Goal: Obtain resource: Download file/media

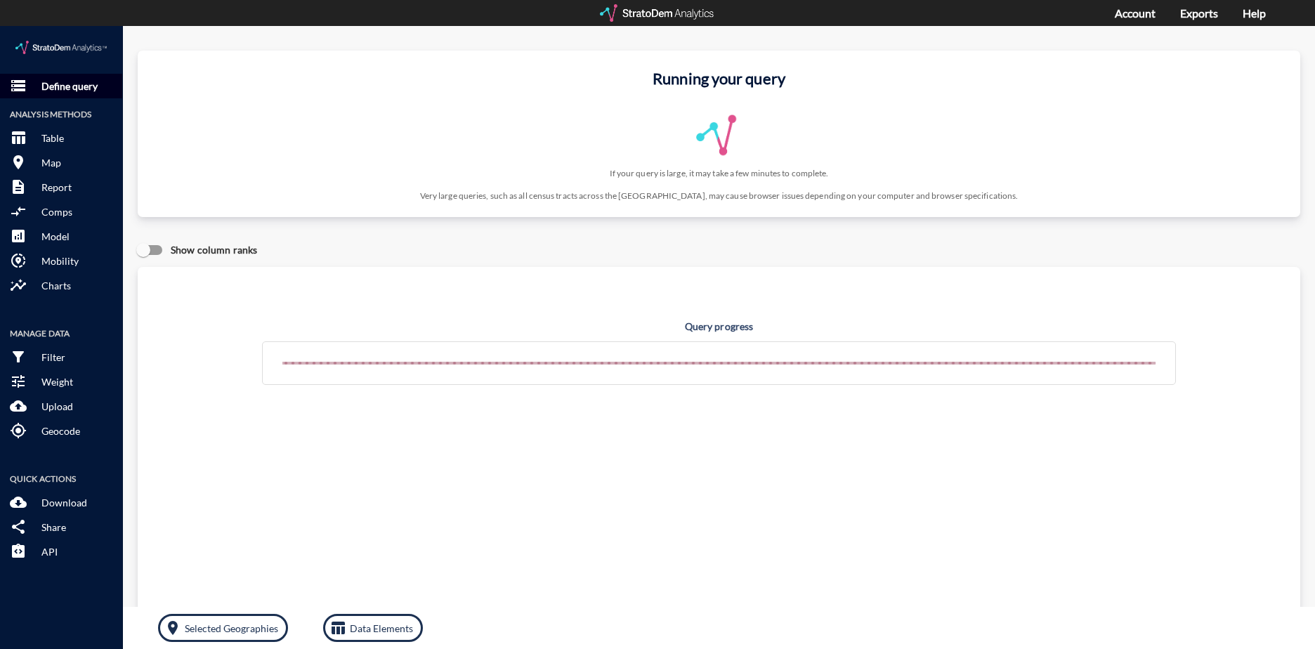
click p "Define query"
click button "storage Define query"
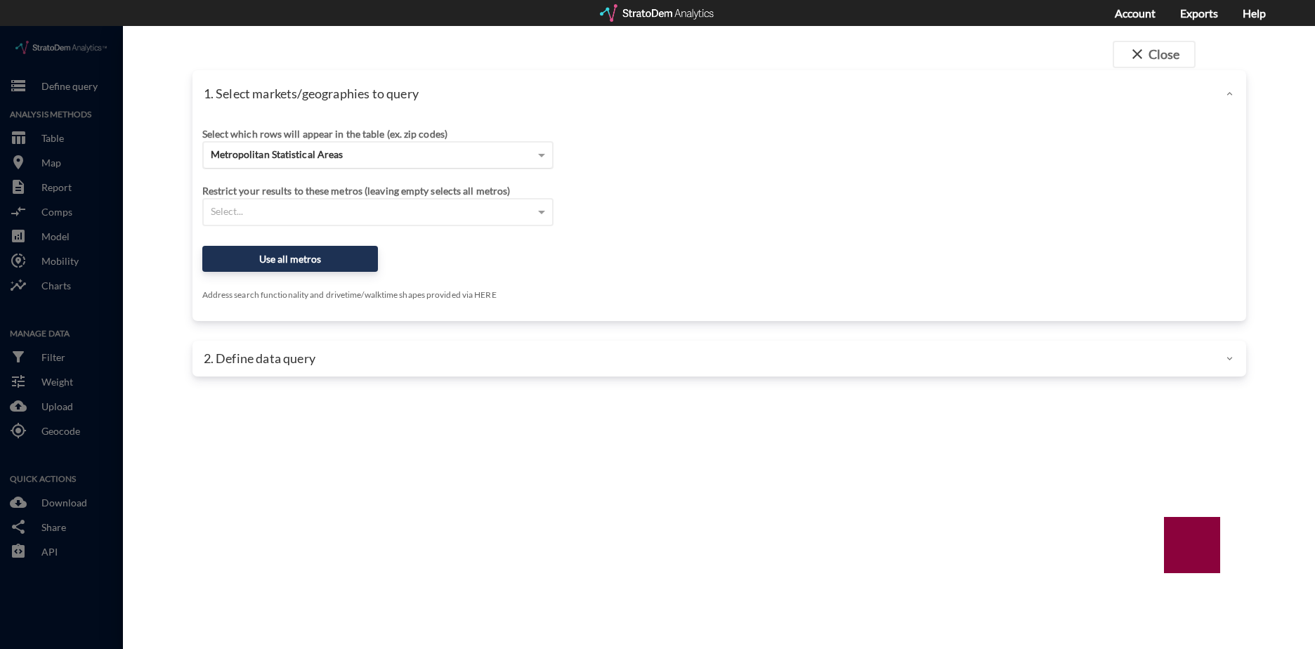
click span "Metropolitan Statistical Areas"
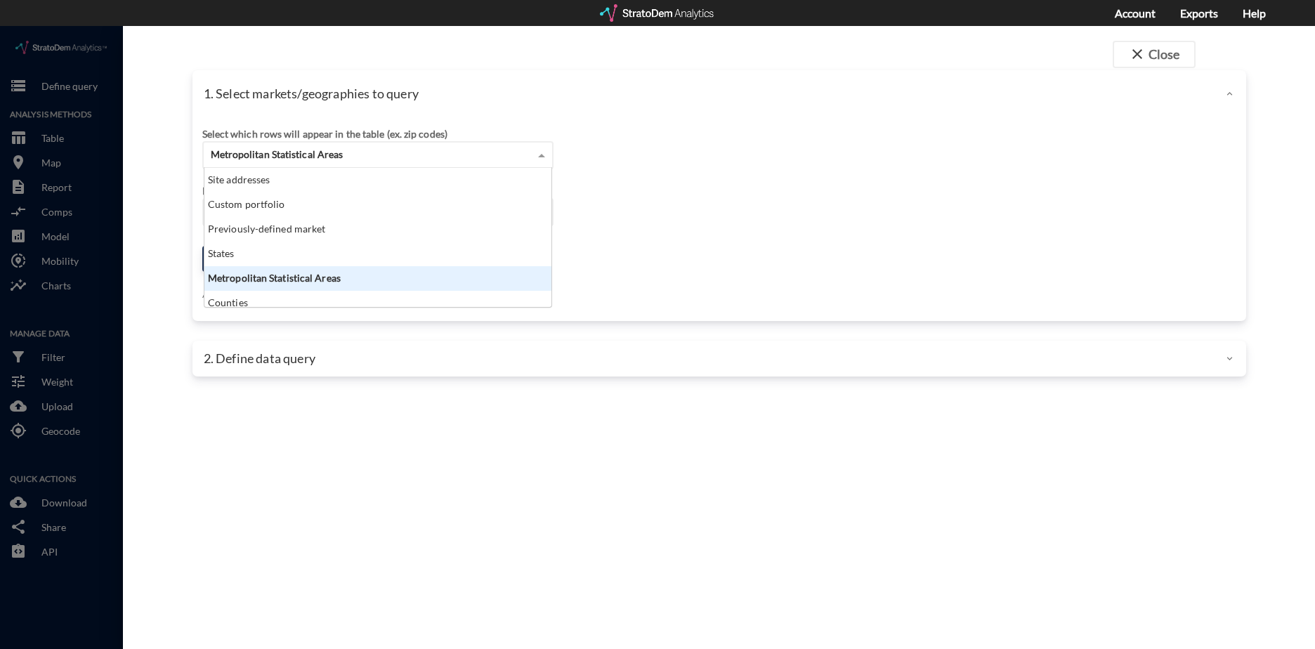
scroll to position [129, 339]
click div "Select which rows will appear in the table (ex. zip codes) Metropolitan Statist…"
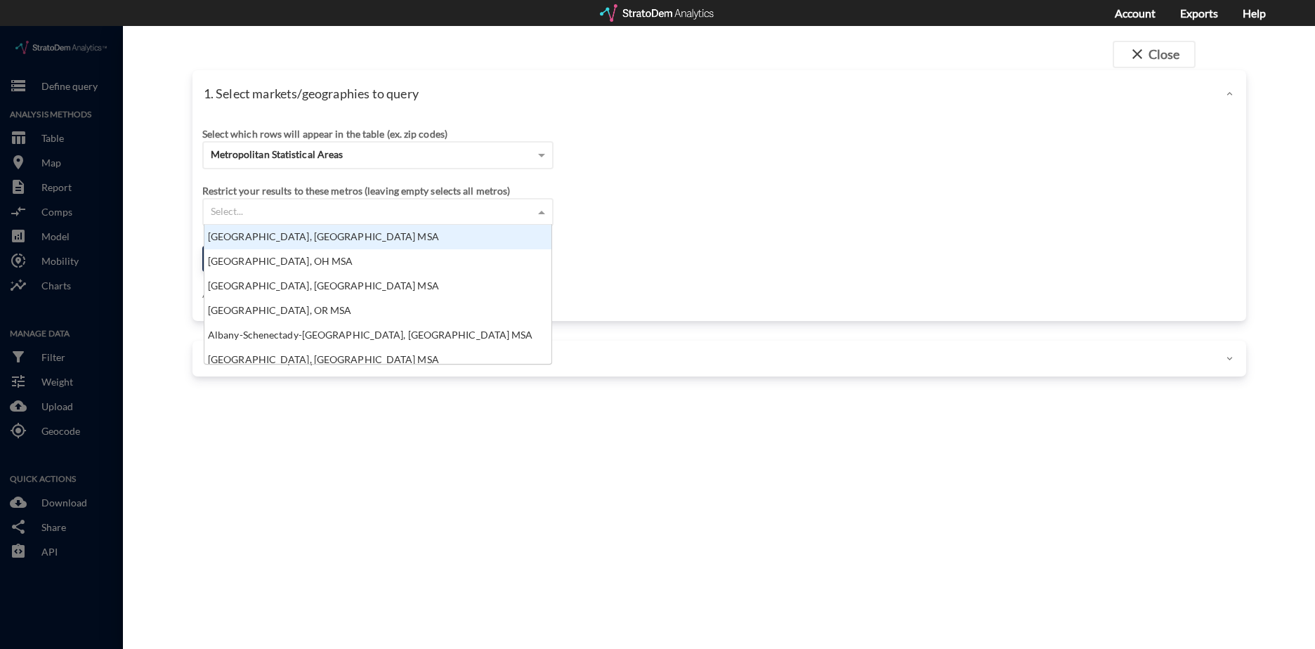
click div "Select..."
click div "Select which rows will appear in the table (ex. zip codes) Metropolitan Statist…"
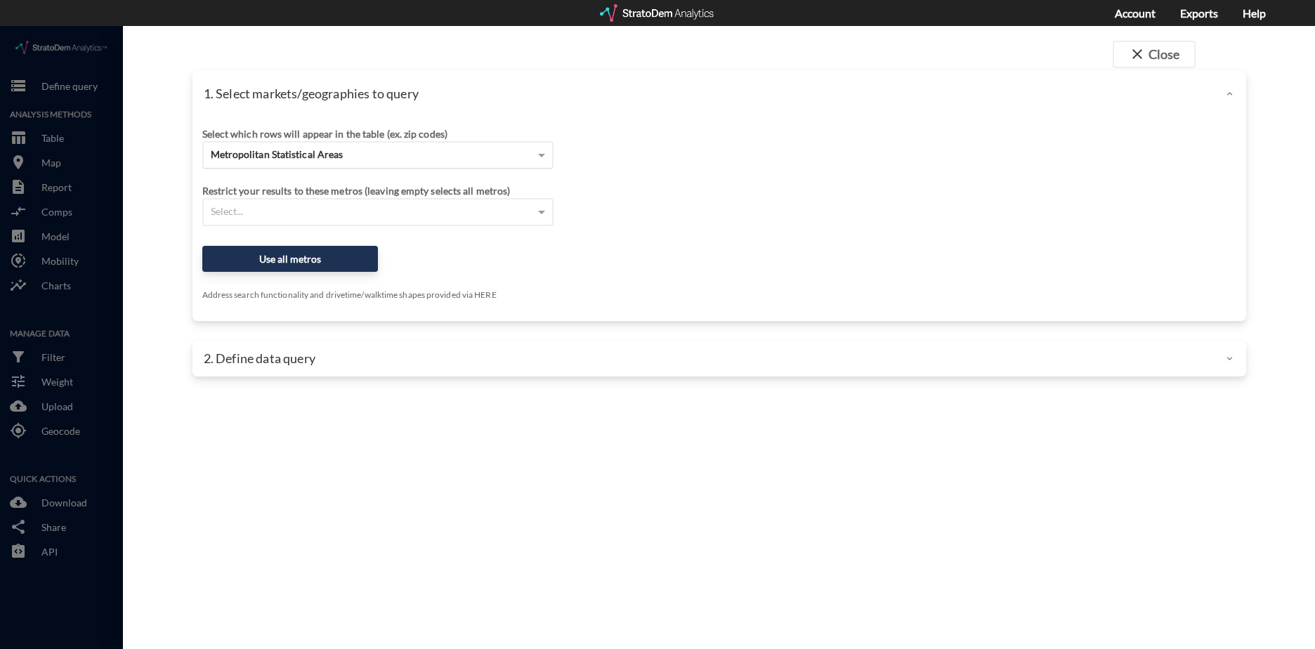
click div "Metropolitan Statistical Areas"
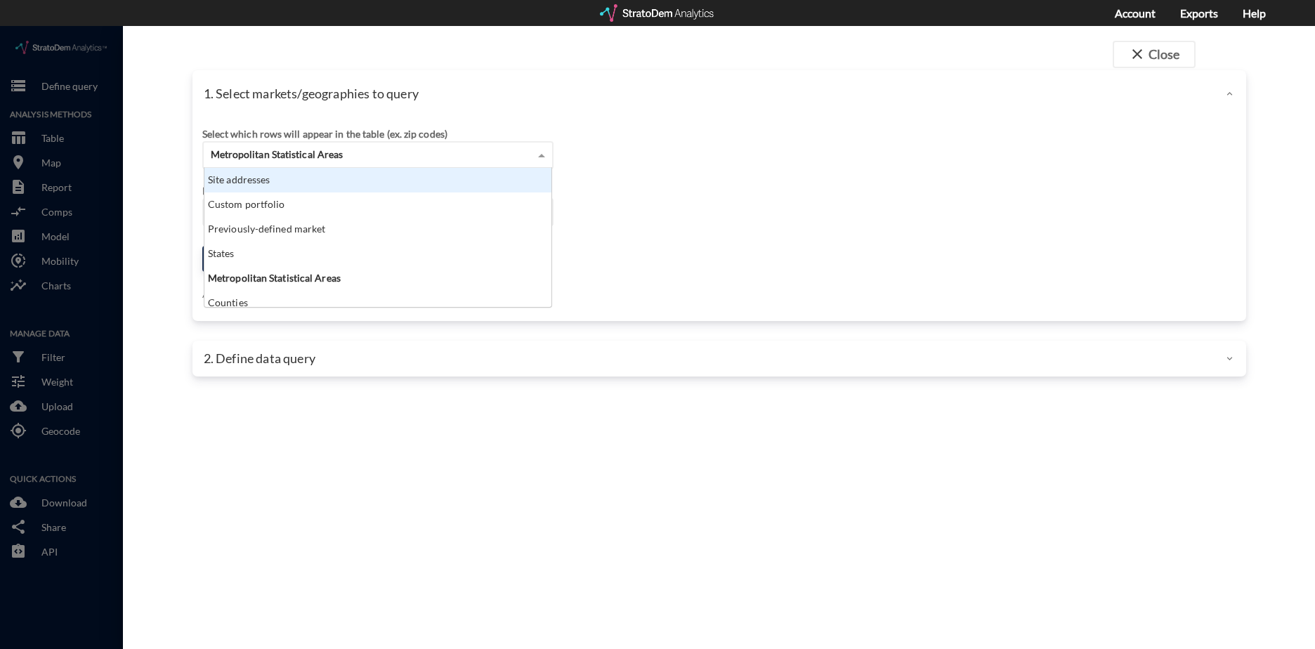
click div "Site addresses"
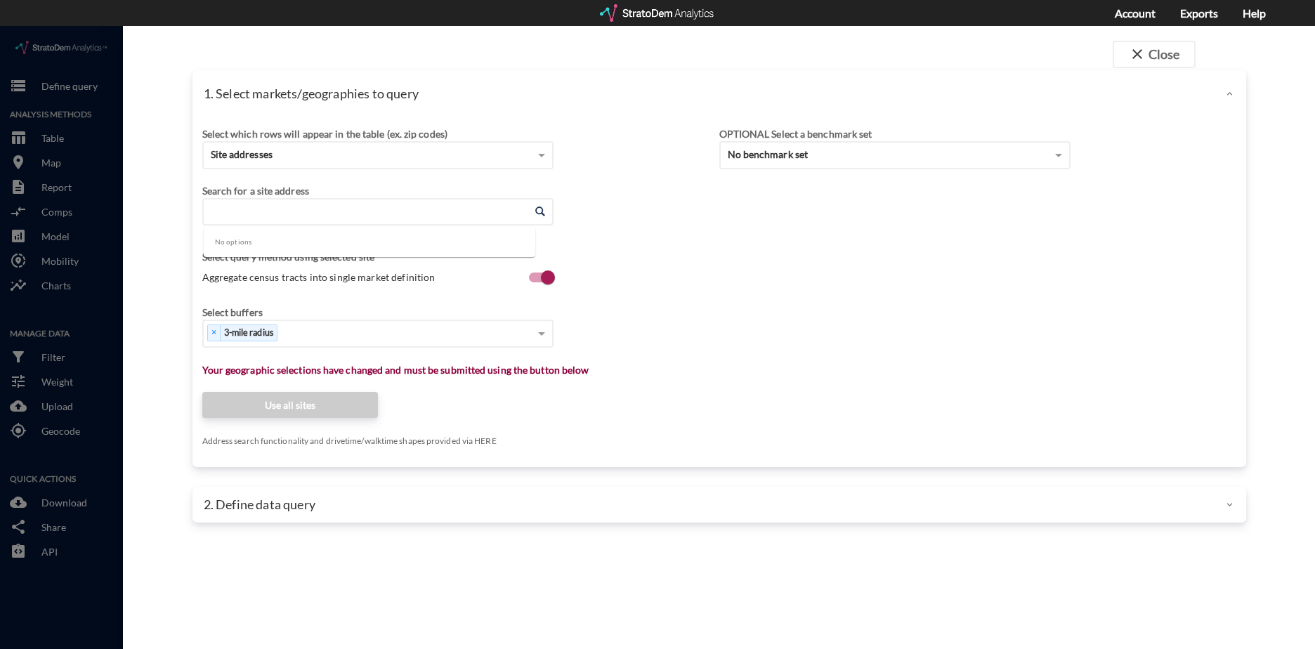
click input "Enter an address"
paste input "Clarion1!"
type input "Clarion1!"
paste input "[STREET_ADDRESS][PERSON_NAME]"
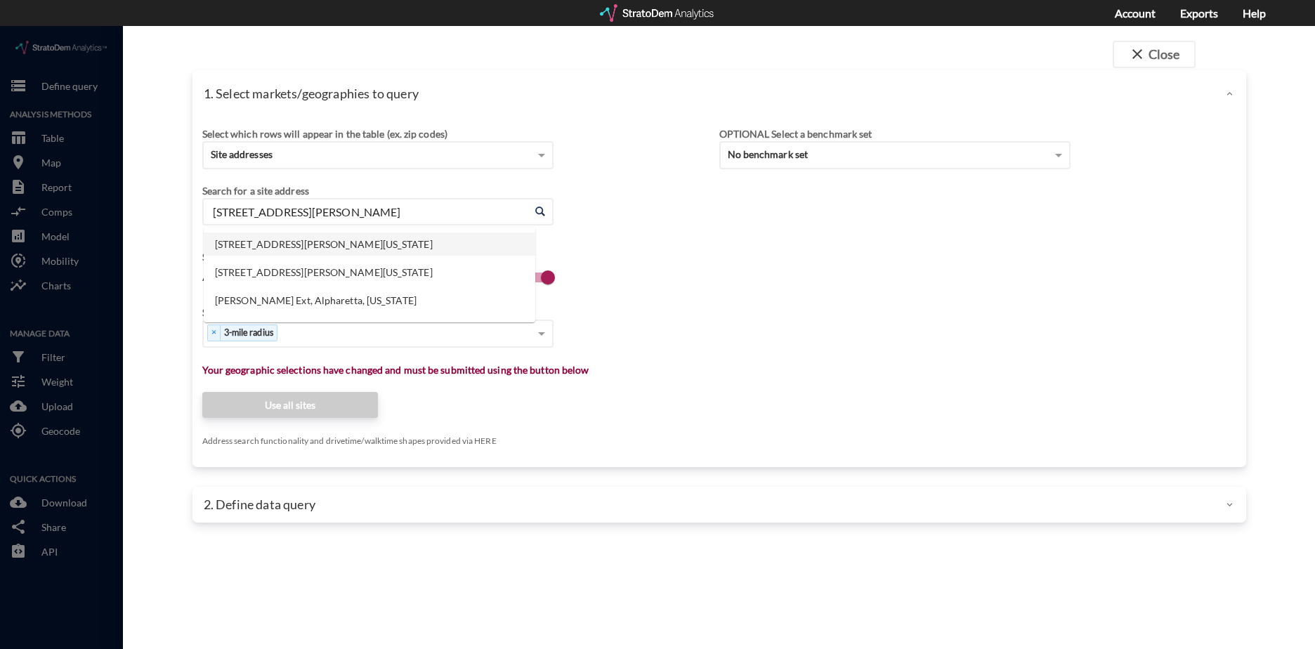
click li "[STREET_ADDRESS][PERSON_NAME][US_STATE]"
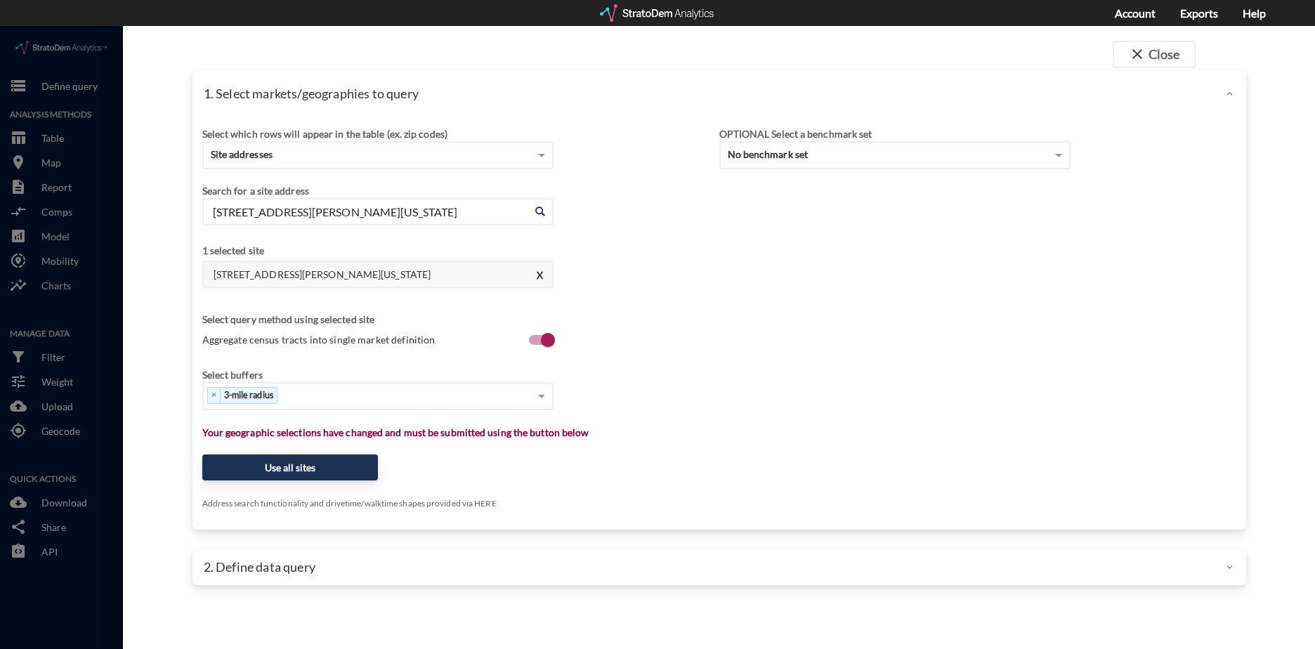
type input "[STREET_ADDRESS][PERSON_NAME][US_STATE]"
click span
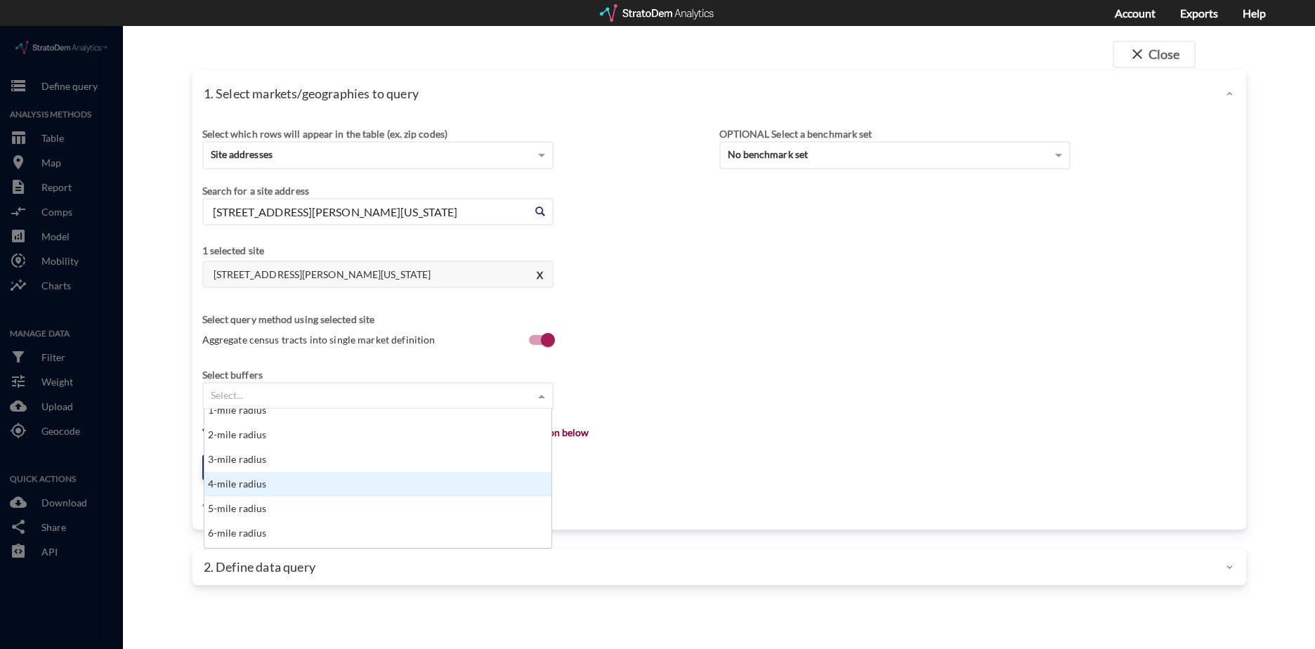
scroll to position [70, 0]
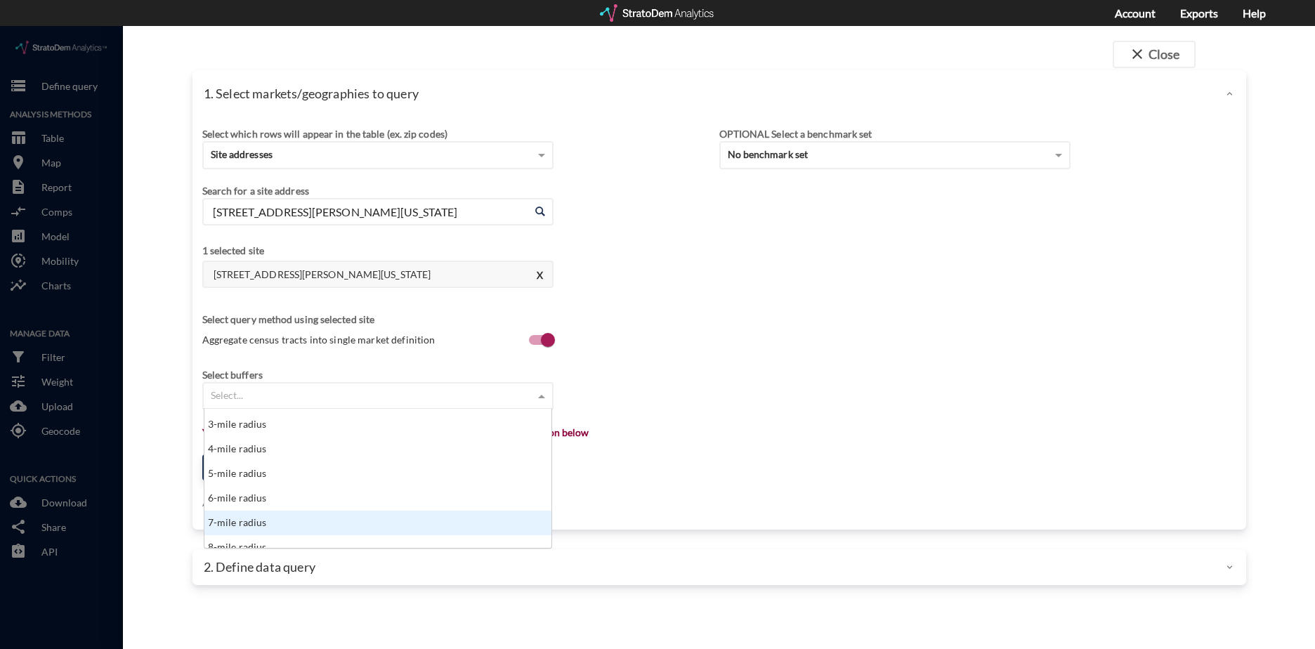
click div "7-mile radius"
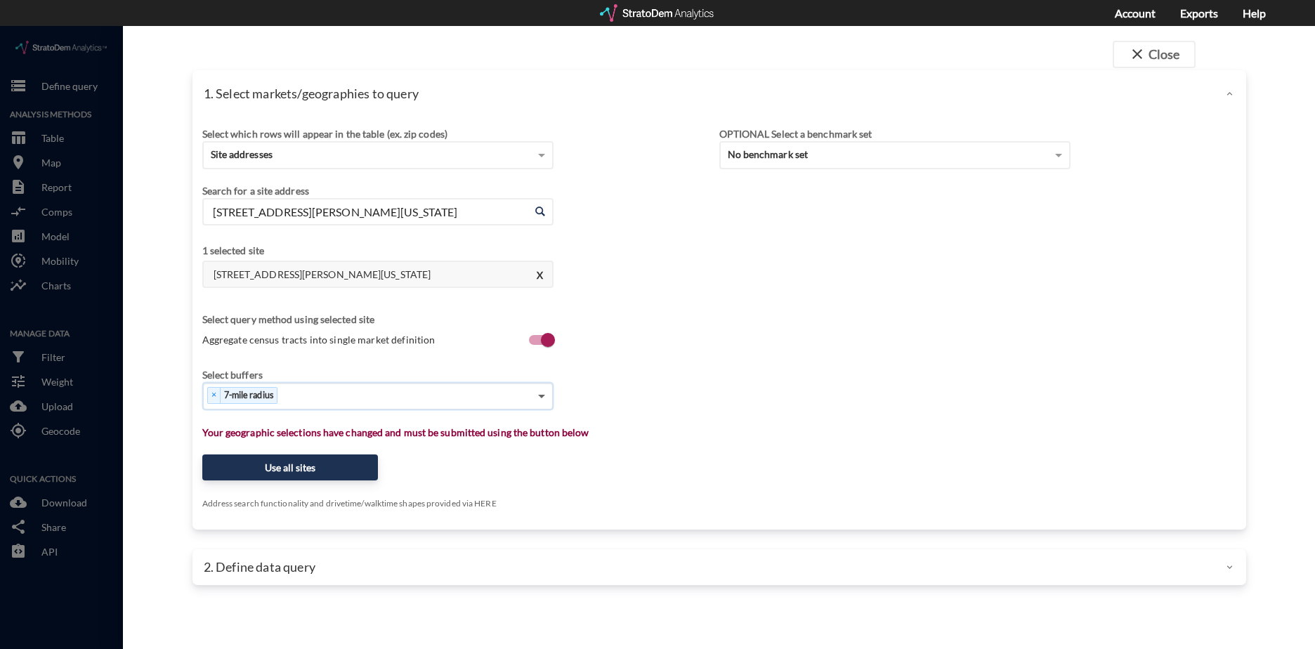
click span
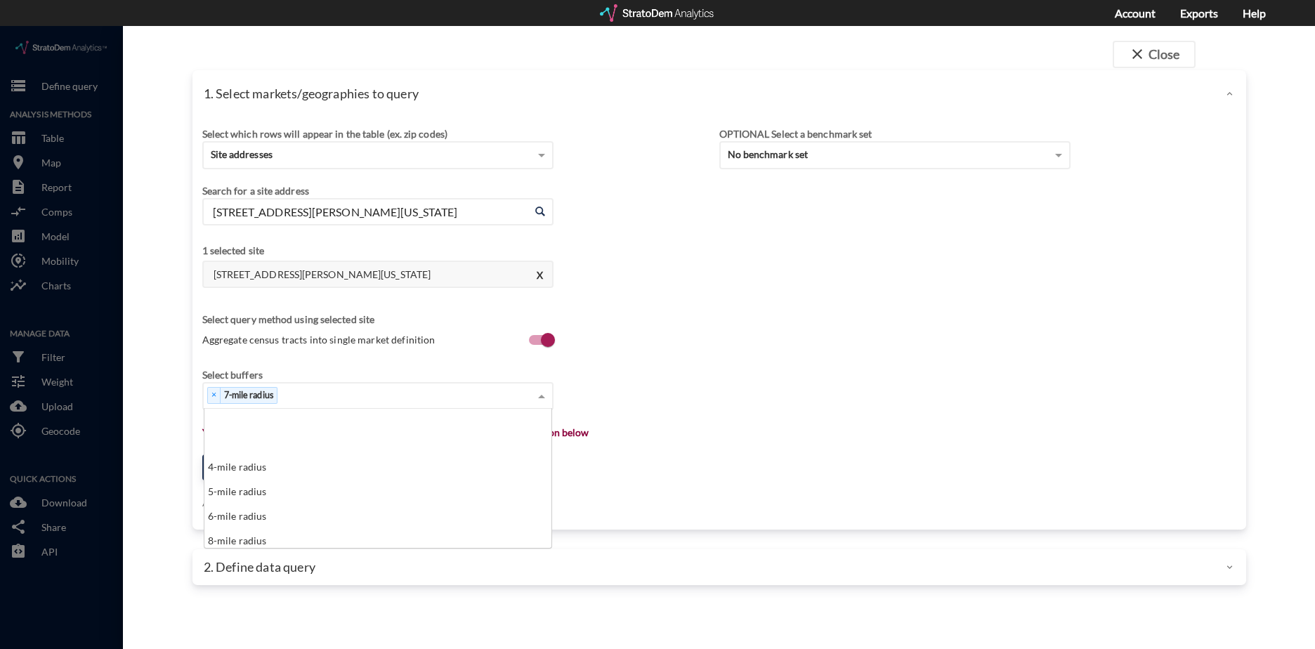
scroll to position [140, 0]
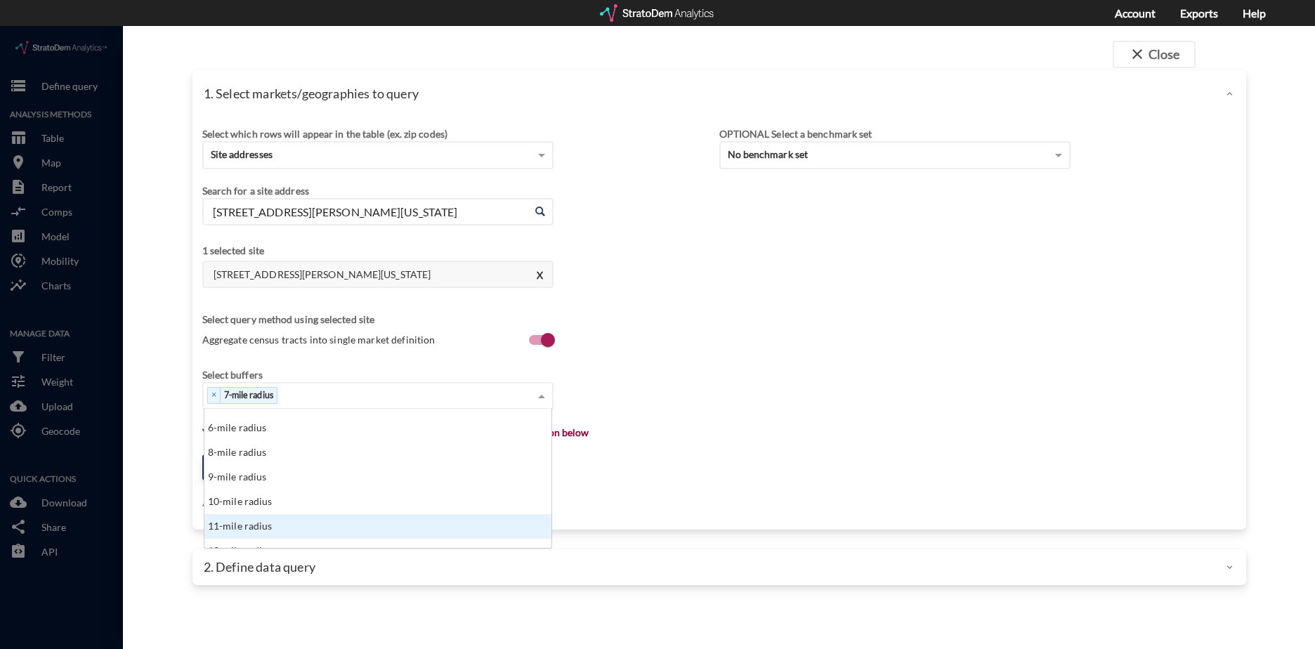
click div "11-mile radius"
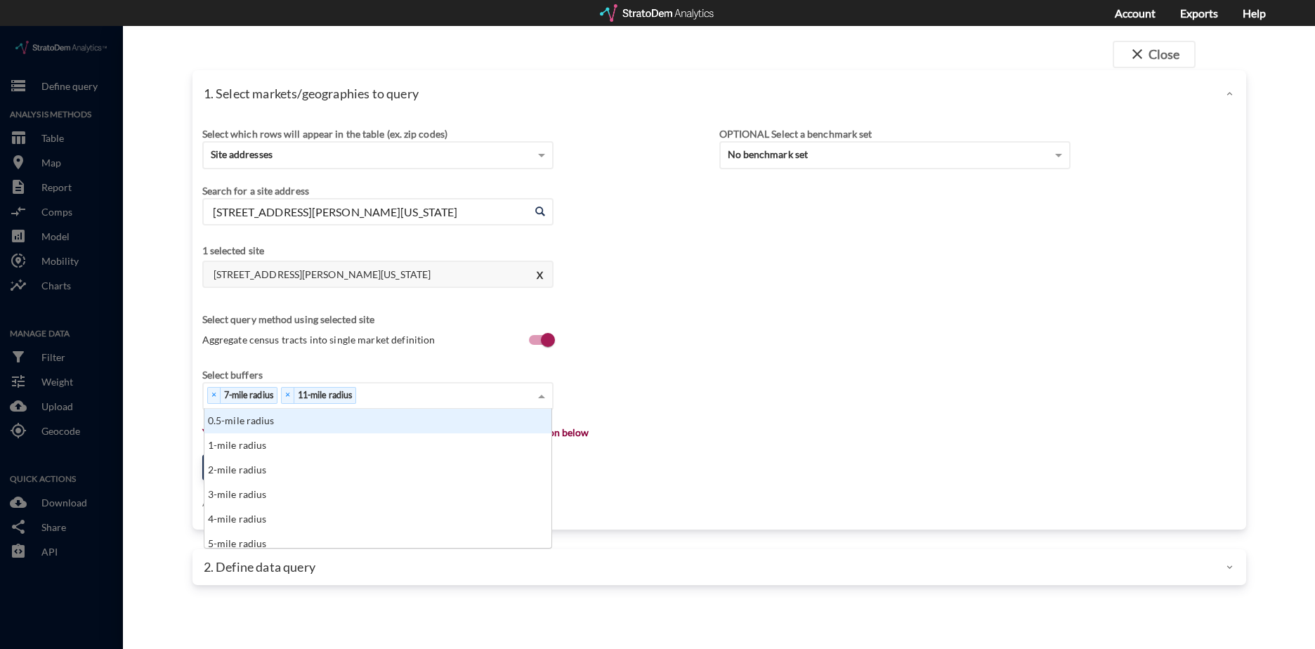
click span
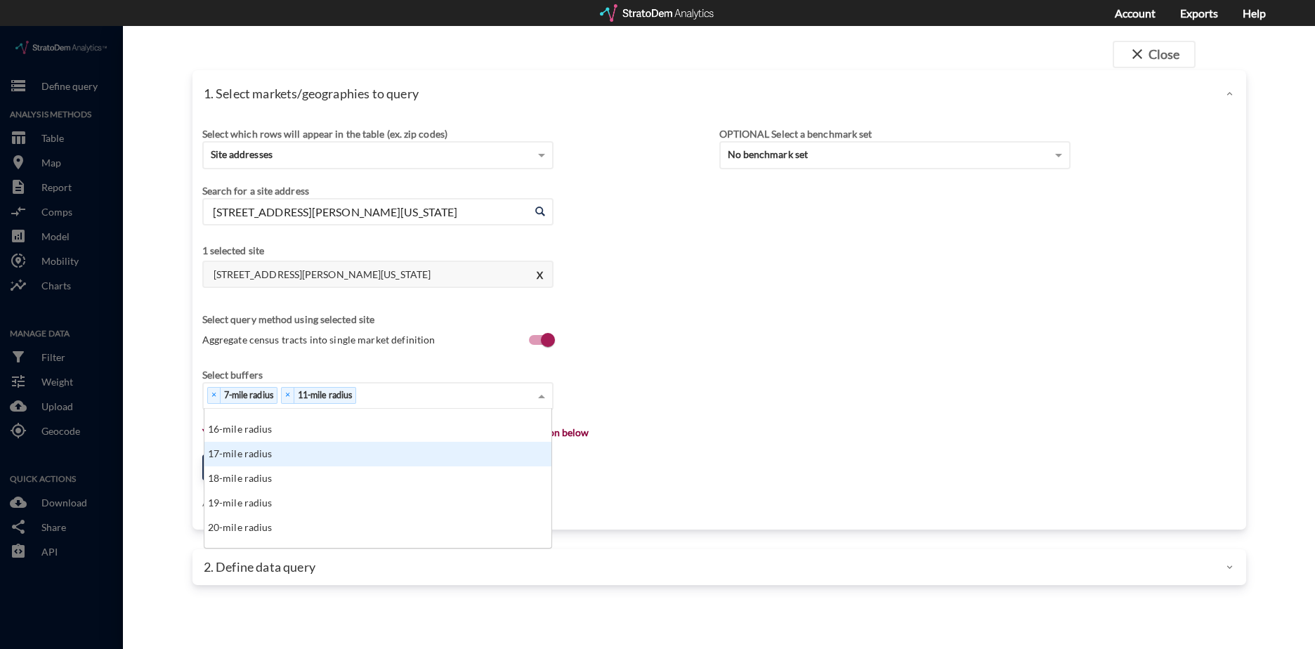
scroll to position [351, 0]
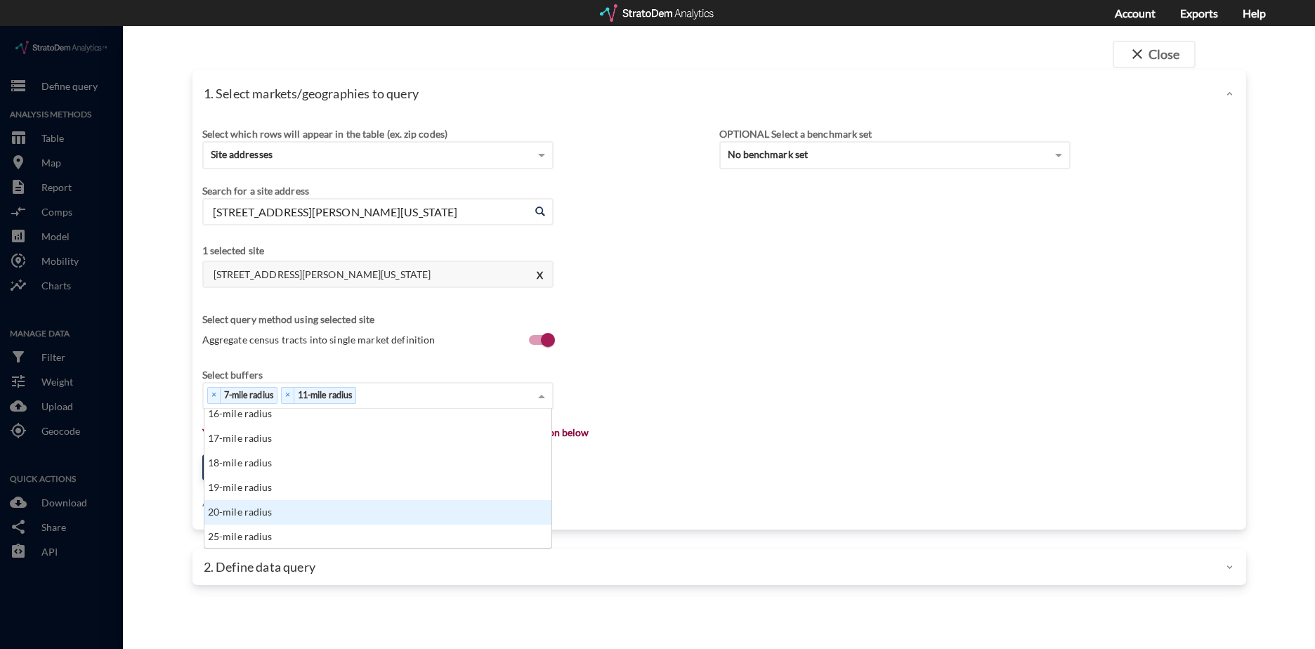
click div "20-mile radius"
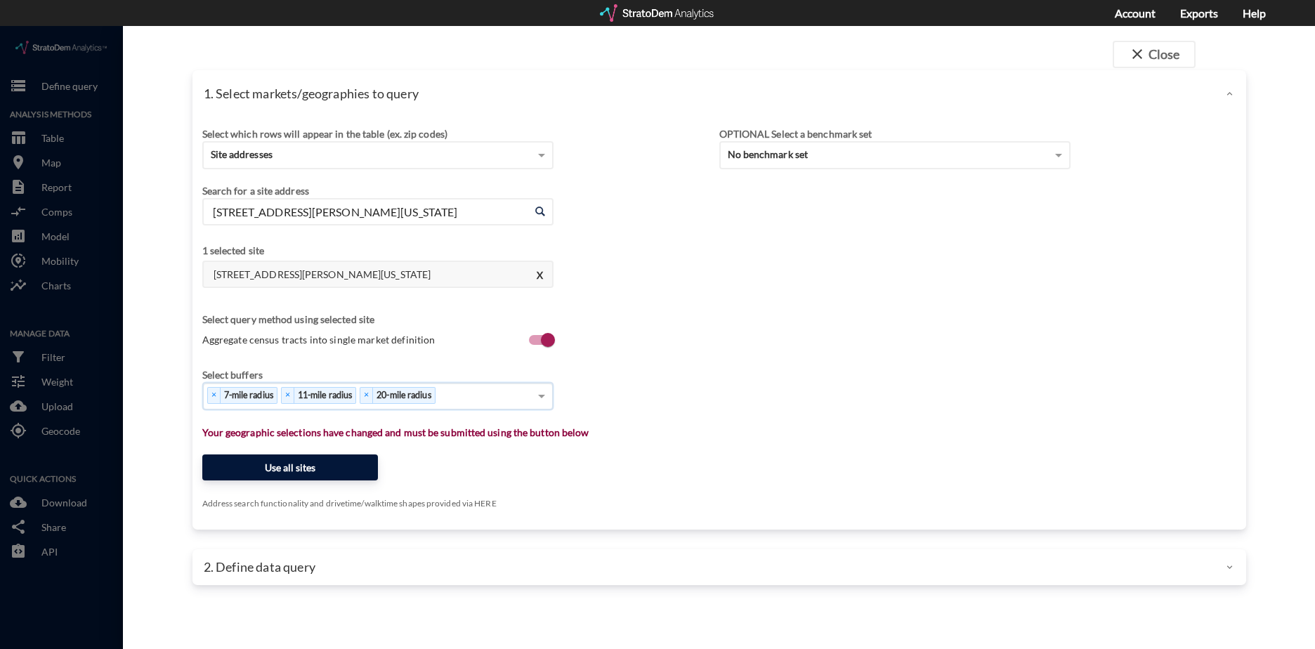
click button "Use all sites"
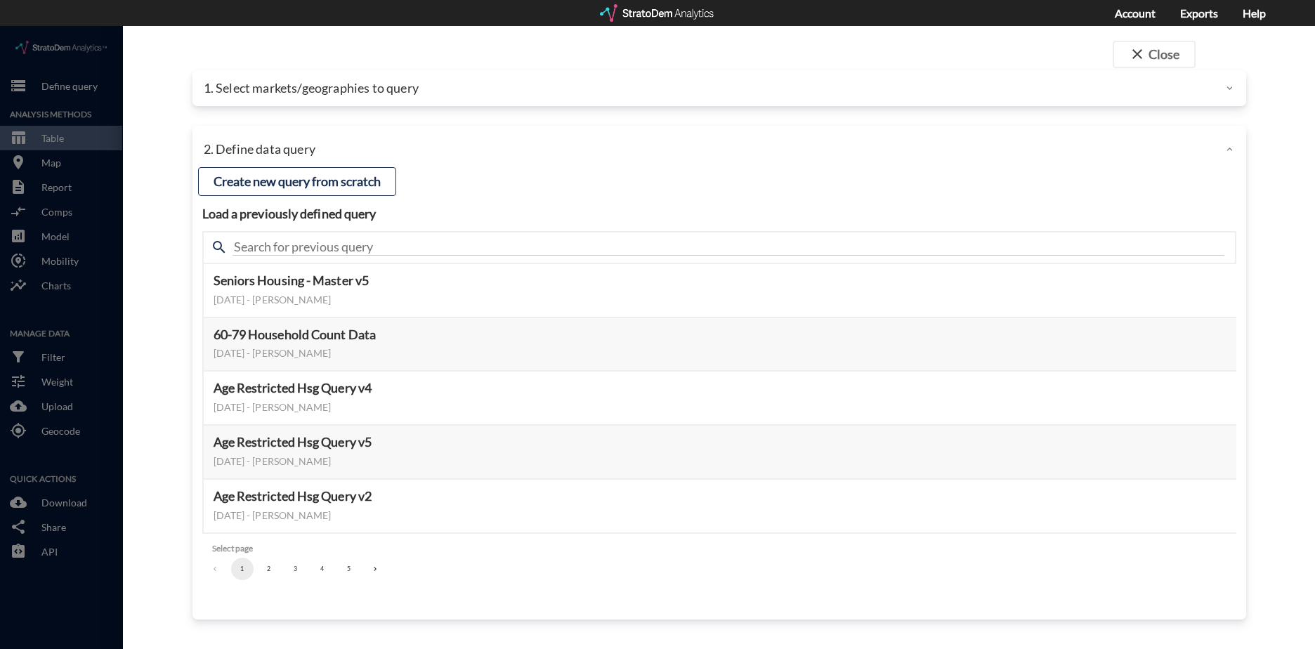
click button "2"
click button "3"
click button "1"
click button "Select this query"
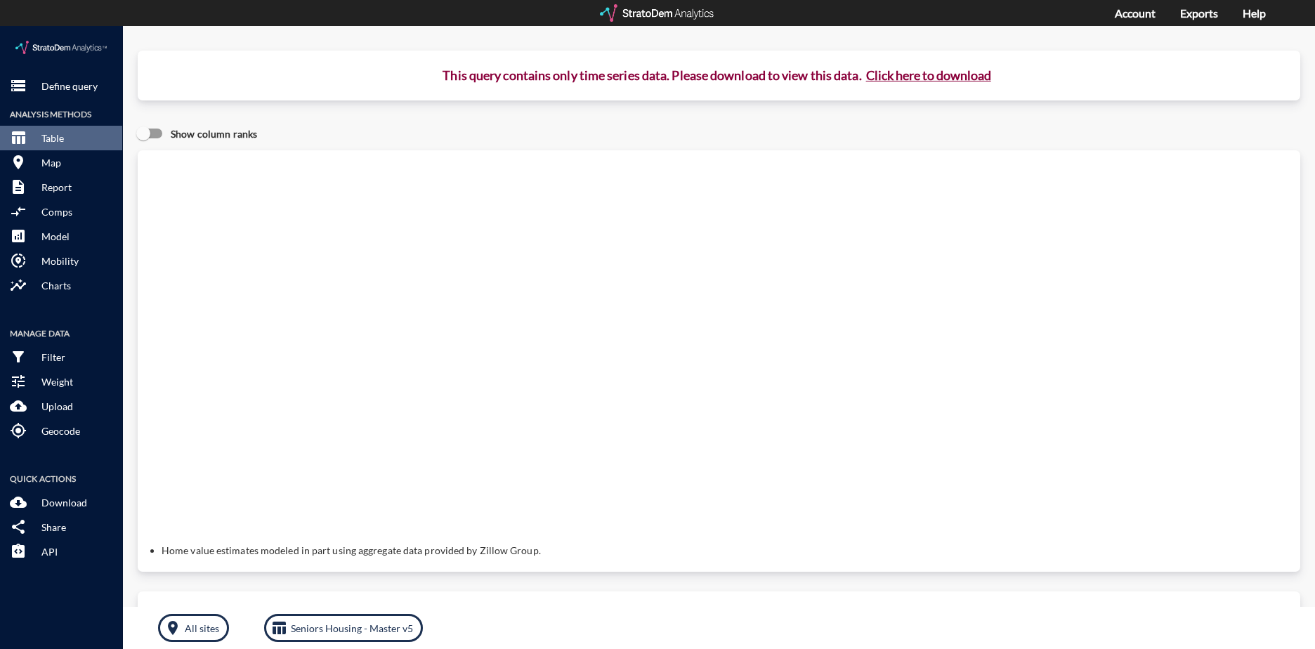
click button "Click here to download"
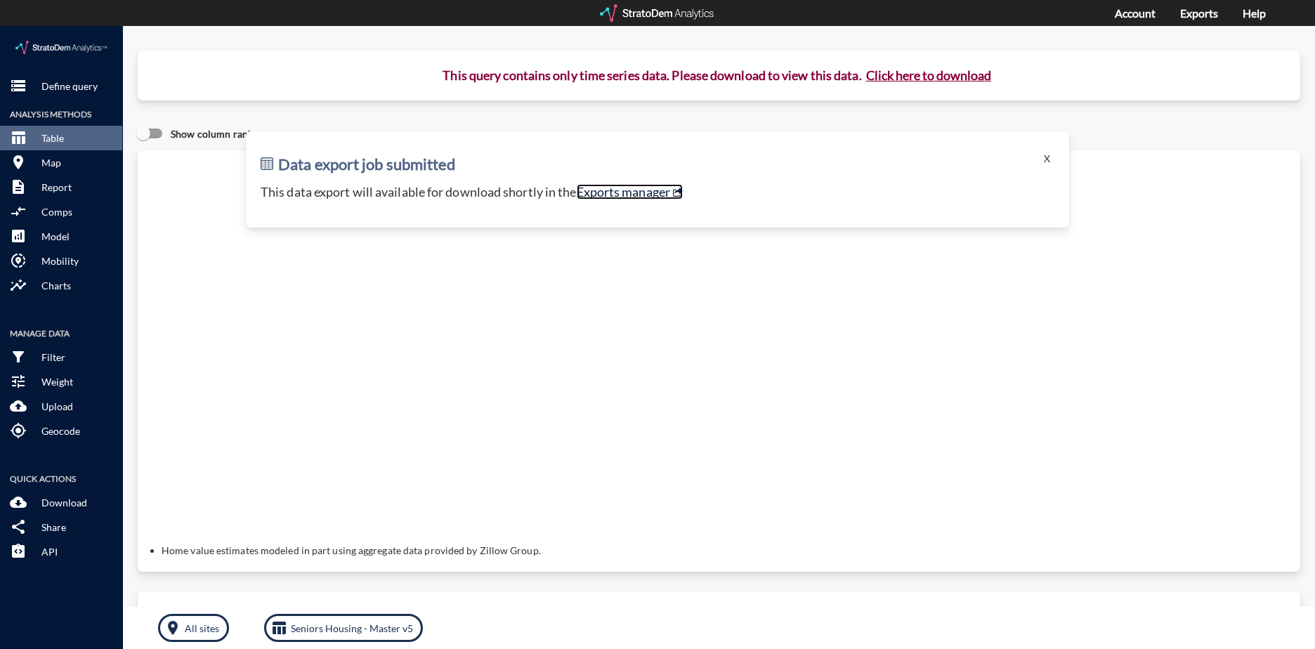
click link "Exports manager"
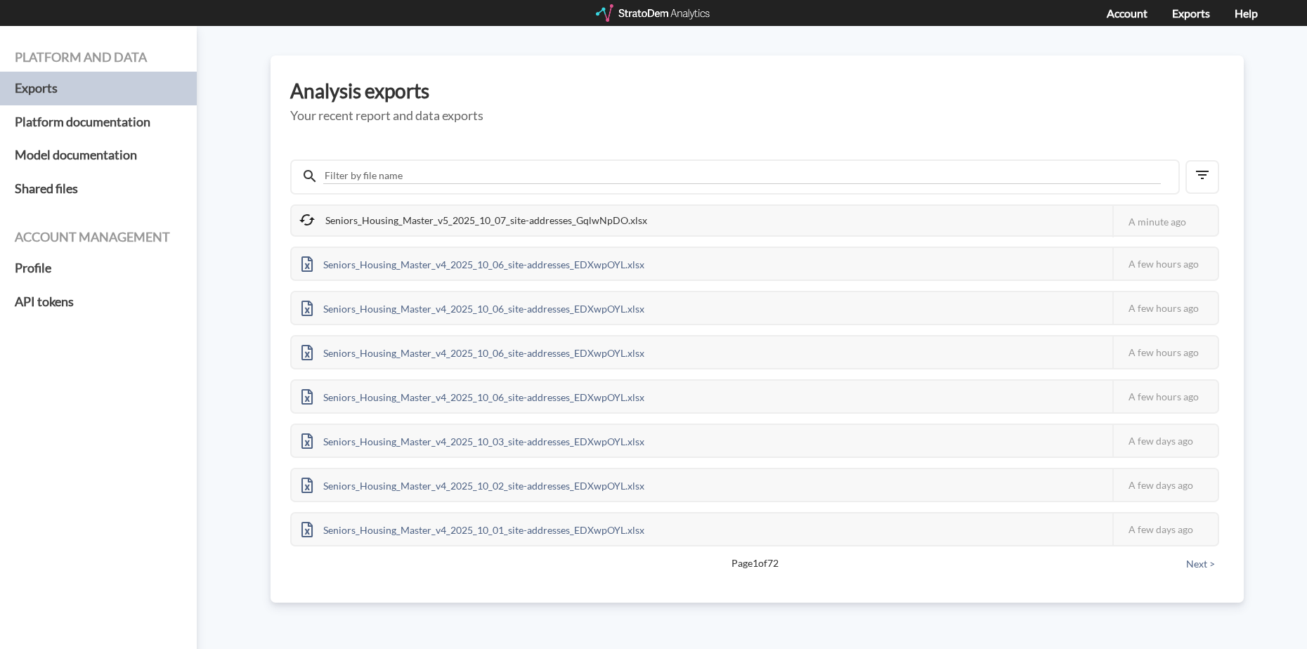
click at [527, 218] on div "Seniors_Housing_Master_v5_2025_10_07_site-addresses_GqlwNpDO.xlsx" at bounding box center [474, 221] width 365 height 30
click at [565, 116] on h5 "Your recent report and data exports" at bounding box center [757, 116] width 934 height 14
click at [1061, 114] on h5 "Your recent report and data exports" at bounding box center [757, 116] width 934 height 14
click at [544, 218] on div "Seniors_Housing_Master_v5_2025_10_07_site-addresses_GqlwNpDO.xlsx" at bounding box center [473, 222] width 363 height 32
